Goal: Find specific page/section: Find specific page/section

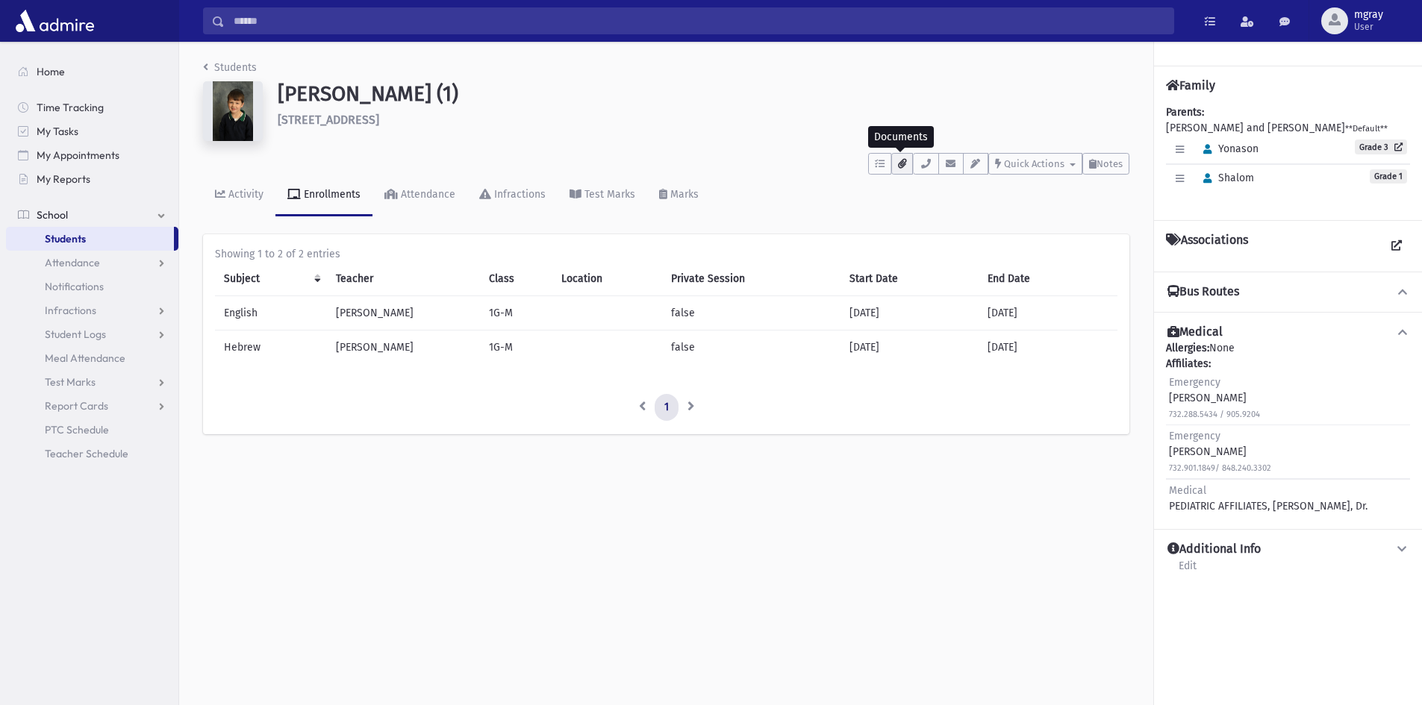
click at [901, 163] on icon "button" at bounding box center [902, 164] width 8 height 10
click at [782, 141] on div "[PERSON_NAME] (1) [STREET_ADDRESS]" at bounding box center [703, 114] width 867 height 66
click at [1099, 166] on span "Notes" at bounding box center [1109, 163] width 26 height 11
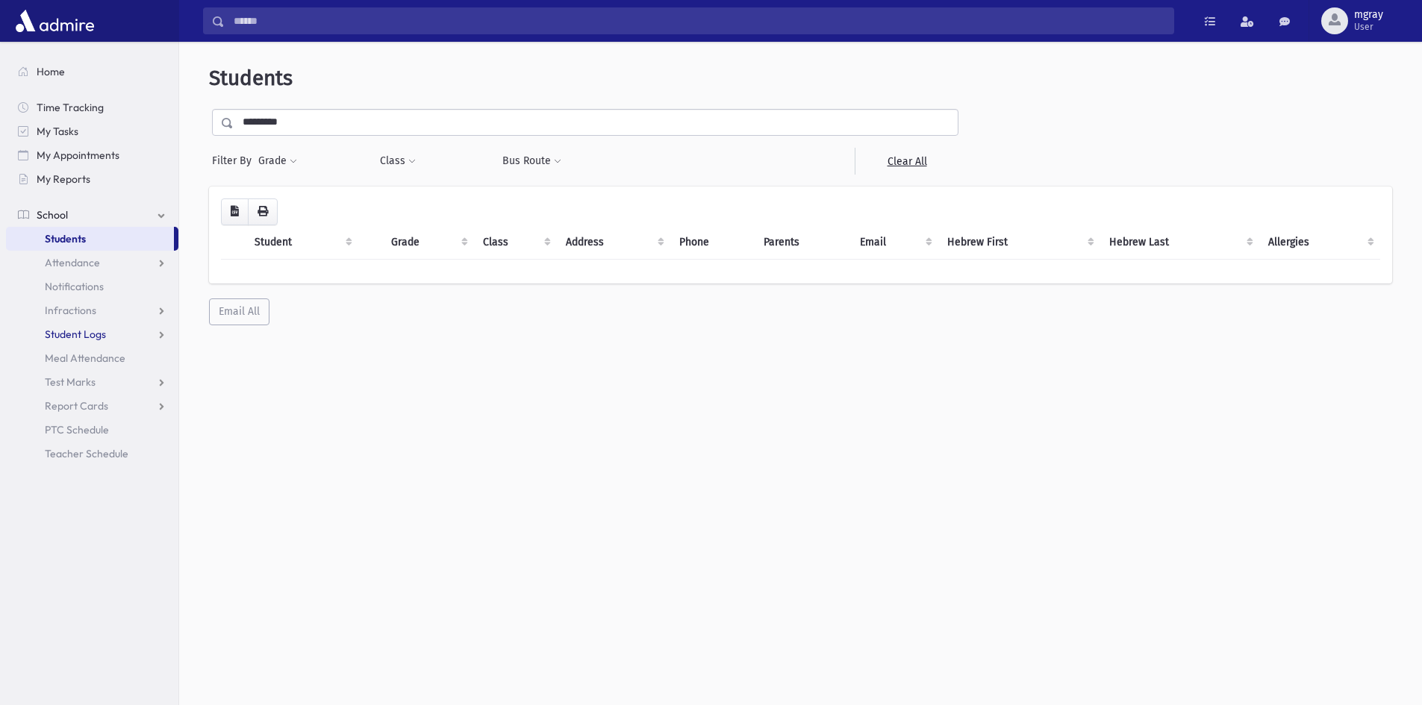
click at [104, 339] on span "Student Logs" at bounding box center [75, 334] width 61 height 13
click at [77, 384] on link "List" at bounding box center [92, 382] width 172 height 24
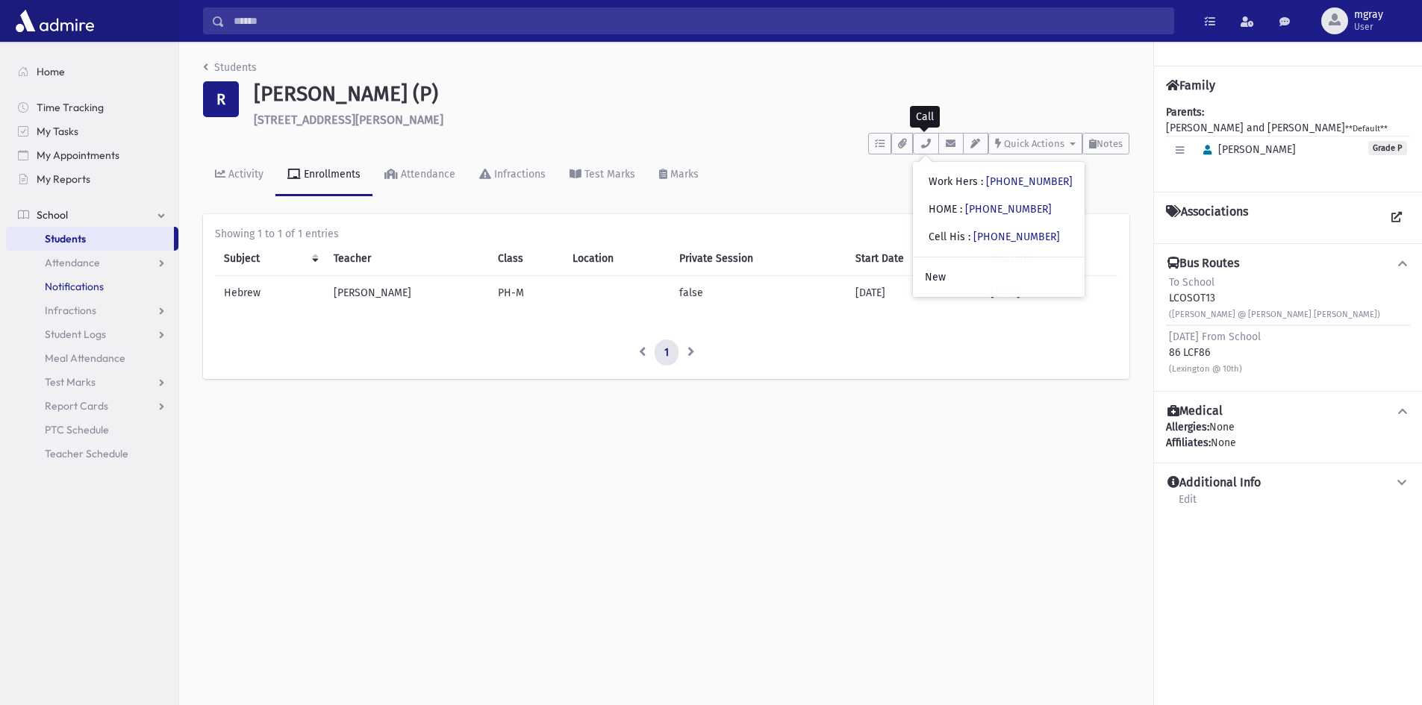
click at [93, 288] on span "Notifications" at bounding box center [74, 286] width 59 height 13
